Goal: Check status: Check status

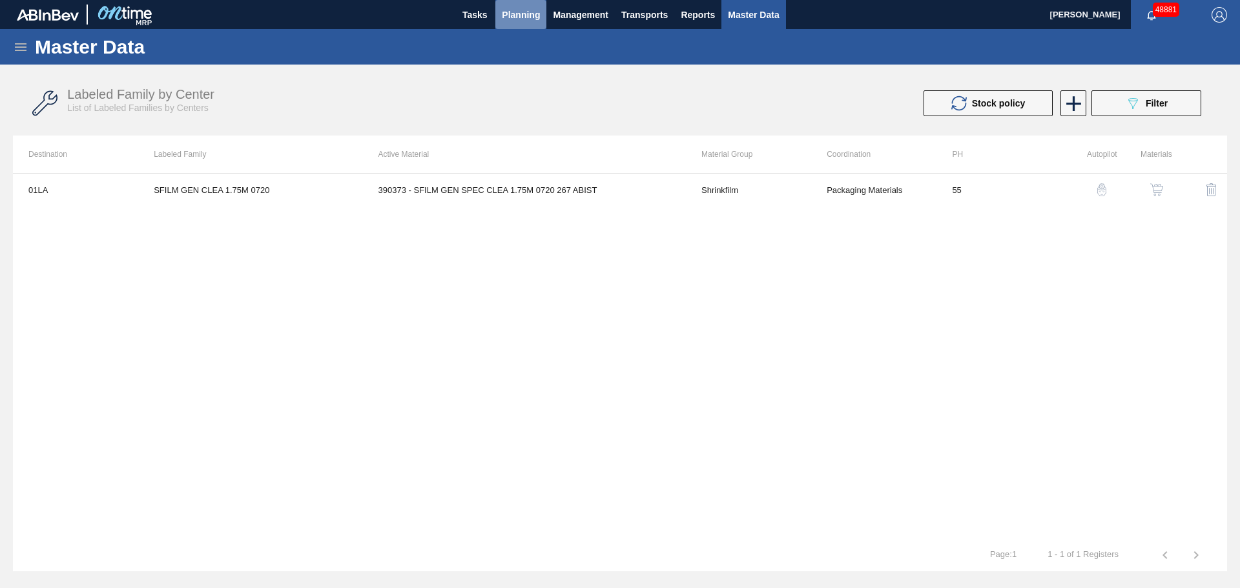
click at [523, 14] on span "Planning" at bounding box center [521, 15] width 38 height 16
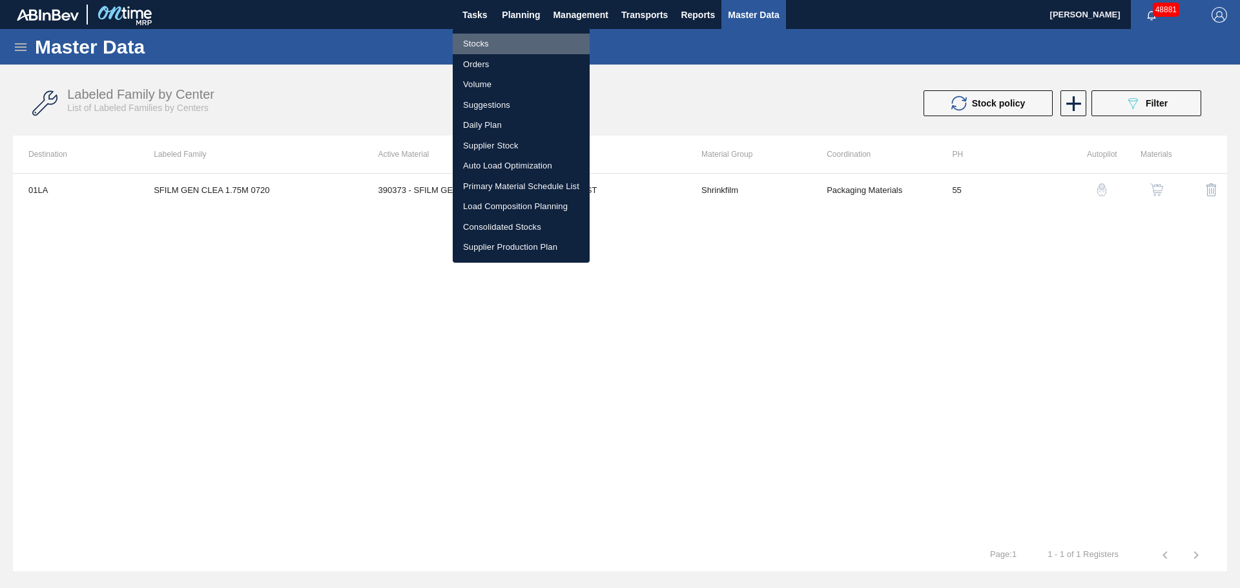
click at [470, 43] on li "Stocks" at bounding box center [521, 44] width 137 height 21
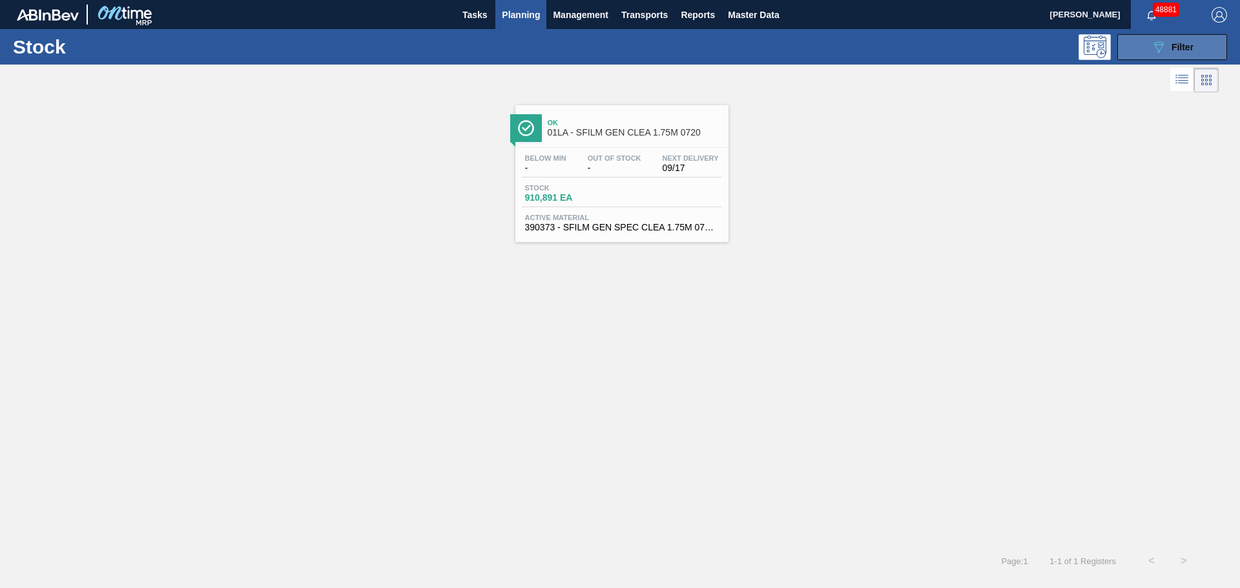
click at [1172, 48] on span "Filter" at bounding box center [1183, 47] width 22 height 10
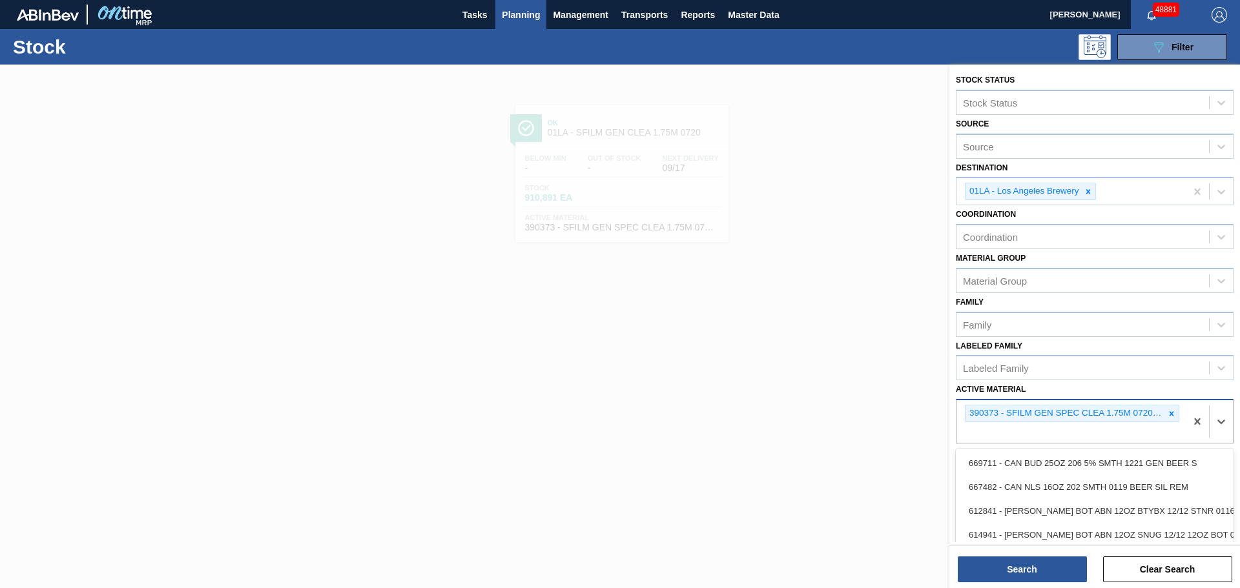
click at [1140, 431] on div "390373 - SFILM GEN SPEC CLEA 1.75M 0720 267 ABIST" at bounding box center [1071, 422] width 229 height 43
type Material "390464"
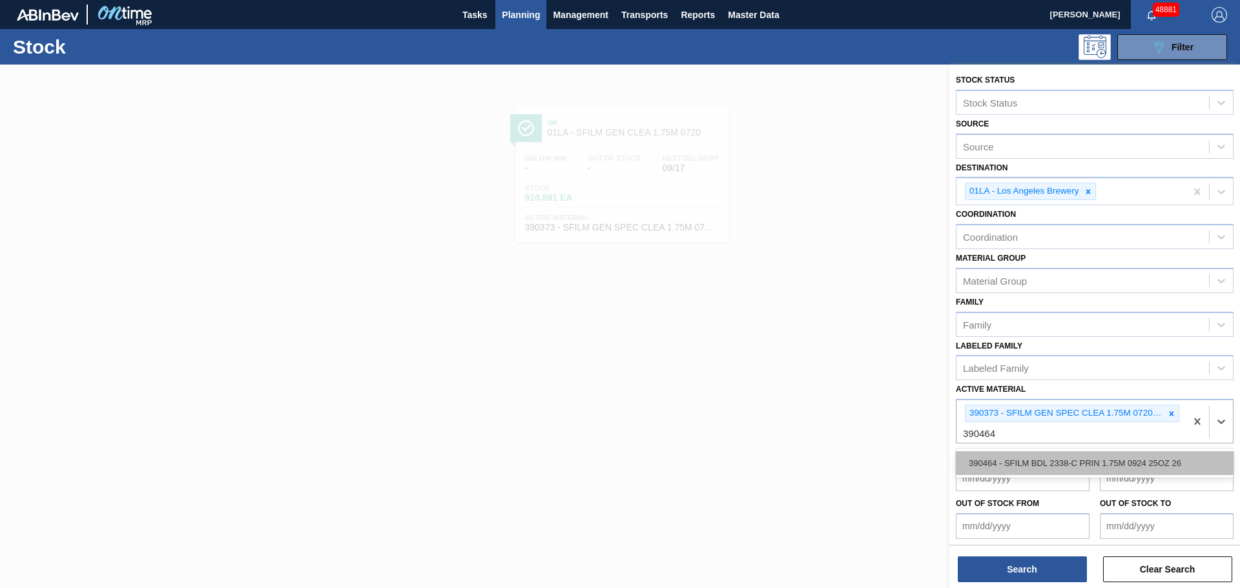
click at [1103, 470] on div "390464 - SFILM BDL 2338-C PRIN 1.75M 0924 25OZ 26" at bounding box center [1095, 464] width 278 height 24
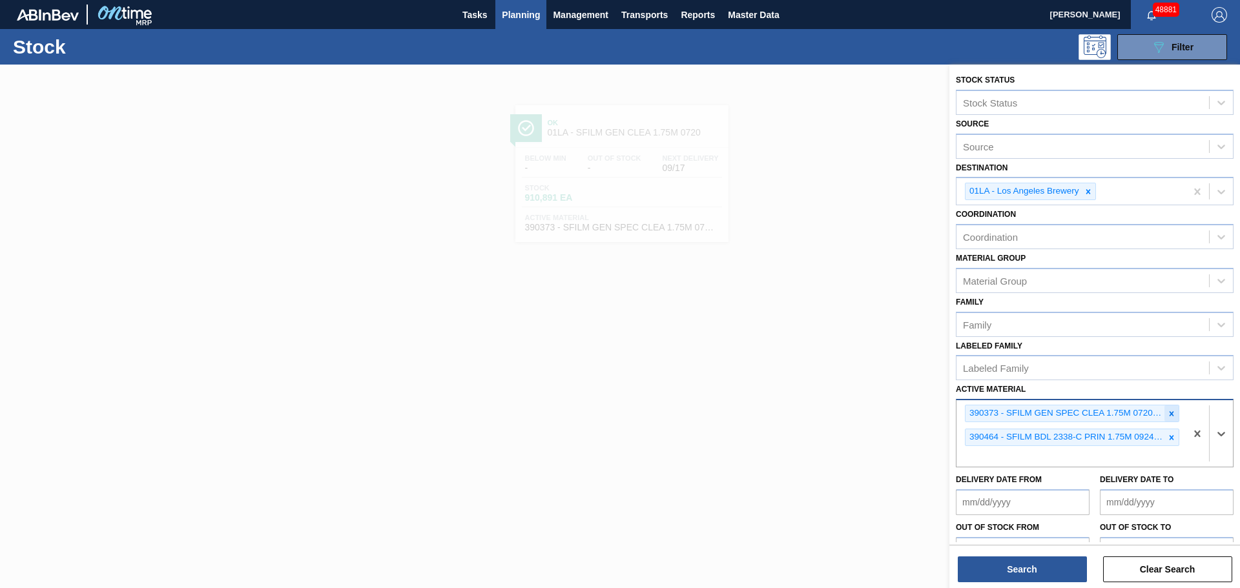
click at [1167, 413] on icon at bounding box center [1171, 414] width 9 height 9
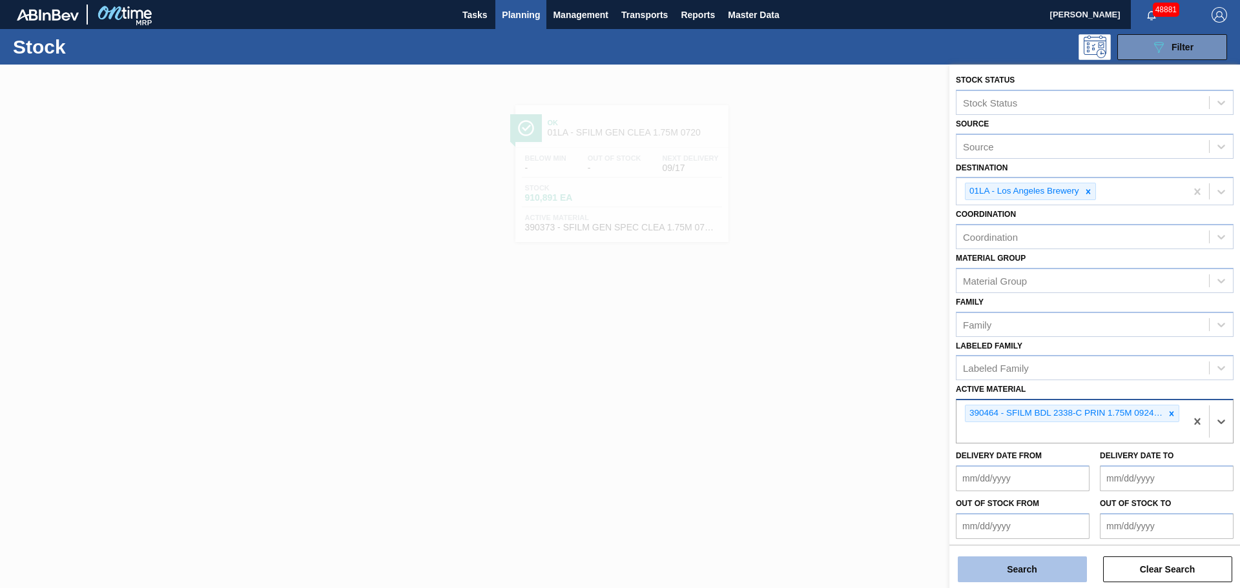
click at [1037, 569] on button "Search" at bounding box center [1022, 570] width 129 height 26
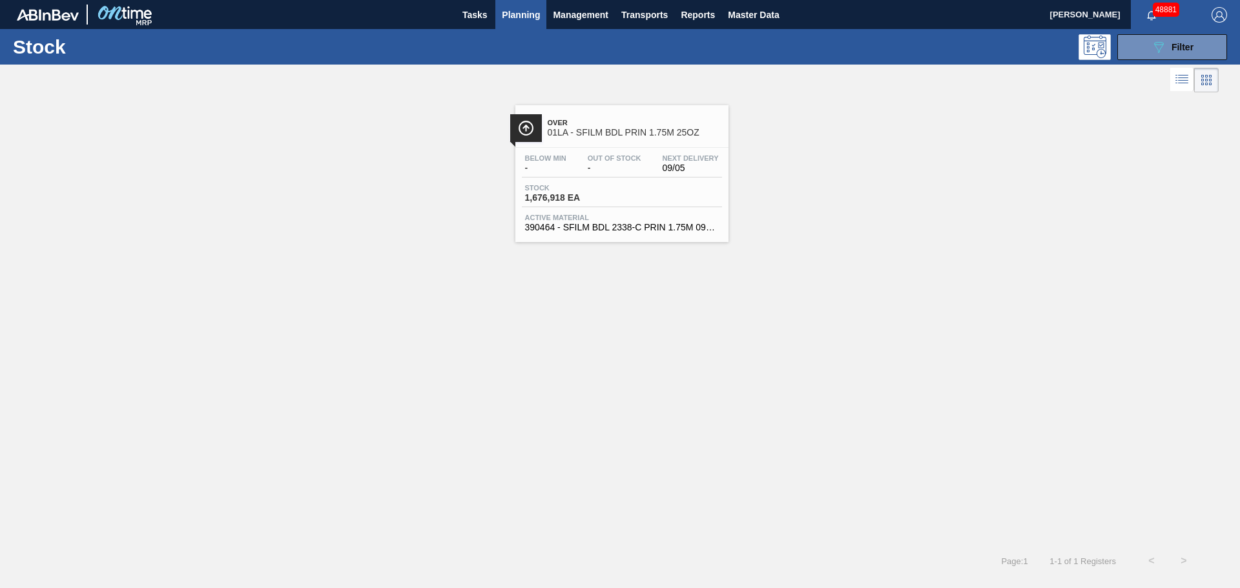
click at [627, 190] on div "Stock 1,676,918 EA" at bounding box center [622, 195] width 200 height 23
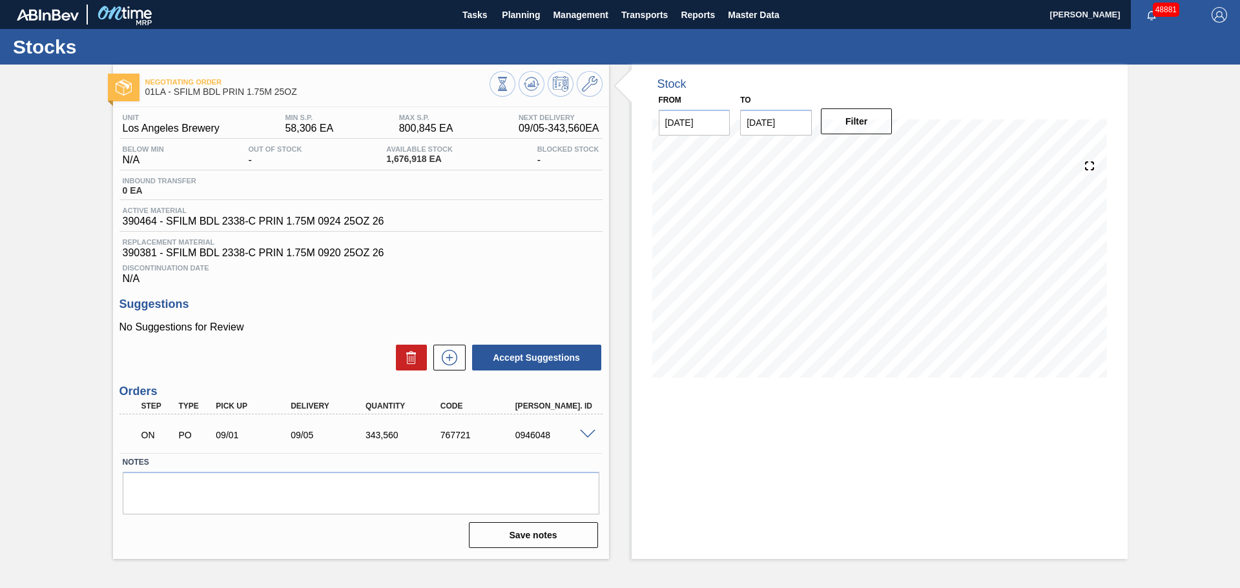
click at [1090, 389] on div "08/21 Stock Projection 1,676,918 SAP Planning 0 Target Point 58,306 Orders 0" at bounding box center [879, 268] width 455 height 258
